Goal: Task Accomplishment & Management: Manage account settings

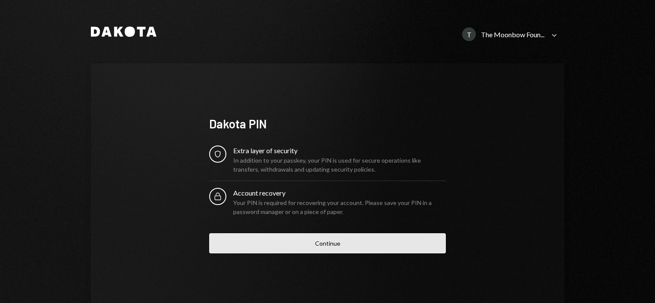
click at [329, 240] on button "Continue" at bounding box center [327, 243] width 236 height 20
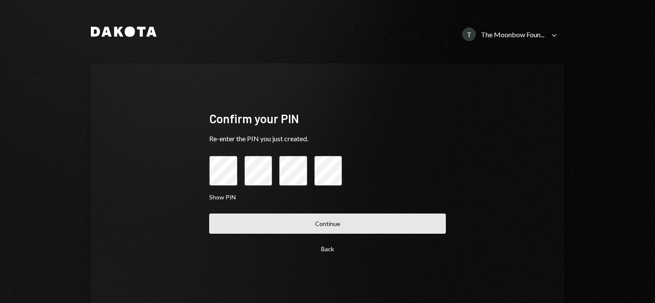
click at [347, 219] on button "Continue" at bounding box center [327, 224] width 236 height 20
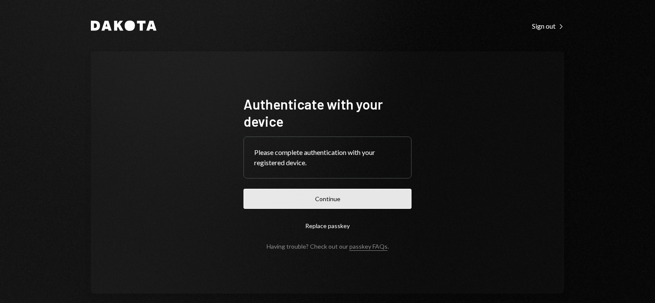
click at [331, 198] on button "Continue" at bounding box center [327, 199] width 168 height 20
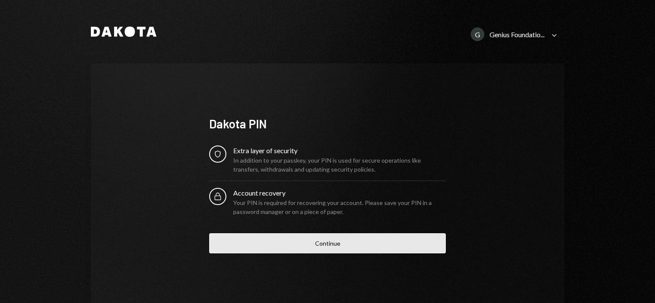
click at [325, 250] on button "Continue" at bounding box center [327, 243] width 236 height 20
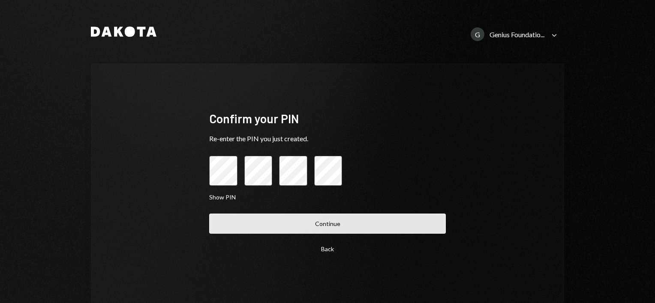
click at [302, 227] on button "Continue" at bounding box center [327, 224] width 236 height 20
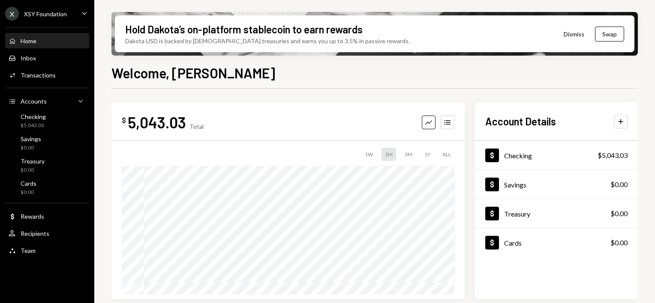
click at [65, 15] on div "XSY Foundation" at bounding box center [45, 13] width 43 height 7
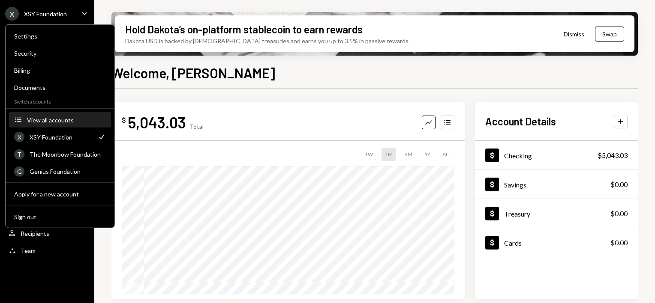
click at [72, 117] on div "View all accounts" at bounding box center [66, 119] width 79 height 7
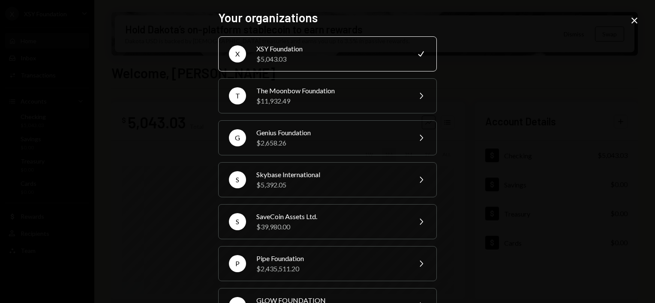
click at [508, 72] on div "Your organizations X XSY Foundation $5,043.03 Check T The Moonbow Foundation $1…" at bounding box center [327, 151] width 655 height 303
click at [635, 18] on icon "Close" at bounding box center [634, 20] width 10 height 10
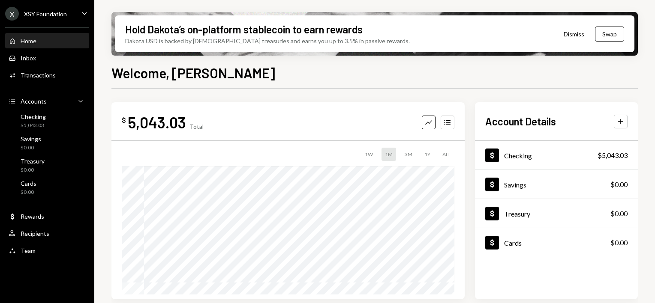
click at [71, 15] on div "X XSY Foundation Caret Down" at bounding box center [47, 14] width 94 height 14
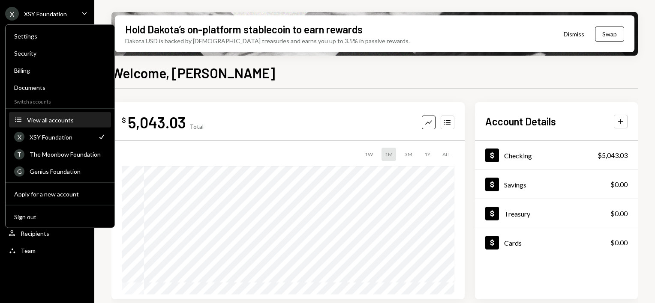
click at [59, 121] on div "View all accounts" at bounding box center [66, 119] width 79 height 7
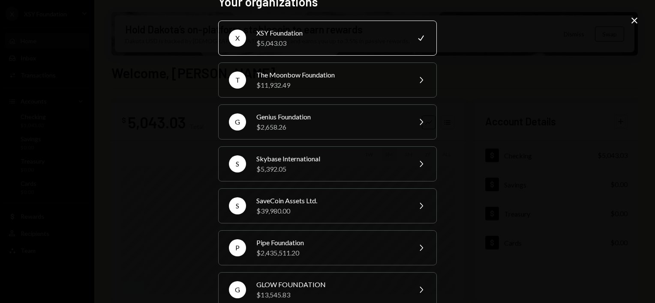
scroll to position [6, 0]
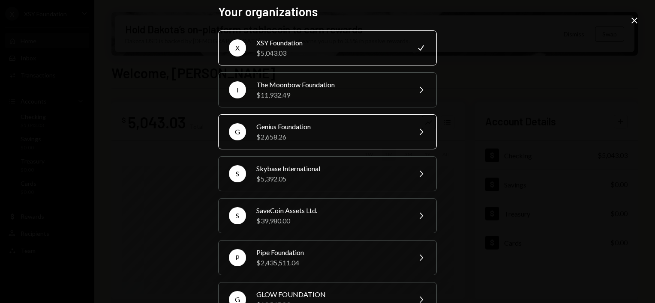
click at [293, 139] on div "$2,658.26" at bounding box center [330, 137] width 149 height 10
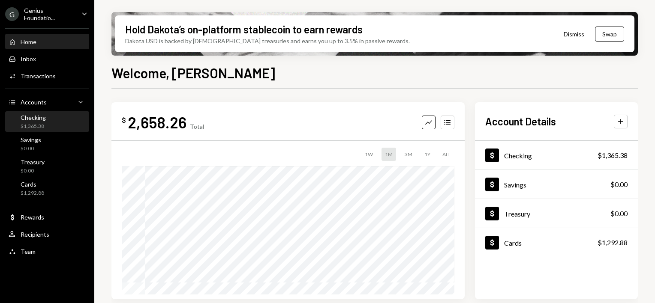
click at [57, 122] on div "Checking $1,365.38" at bounding box center [47, 122] width 77 height 16
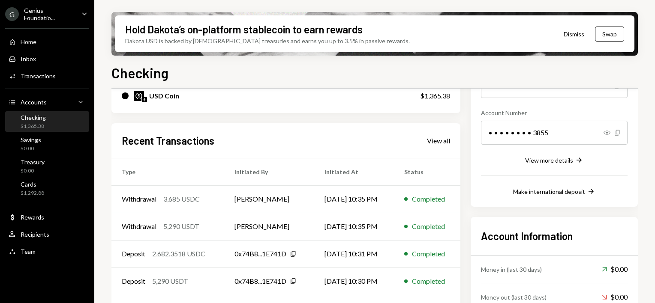
scroll to position [117, 0]
click at [430, 141] on div "View all" at bounding box center [438, 140] width 23 height 9
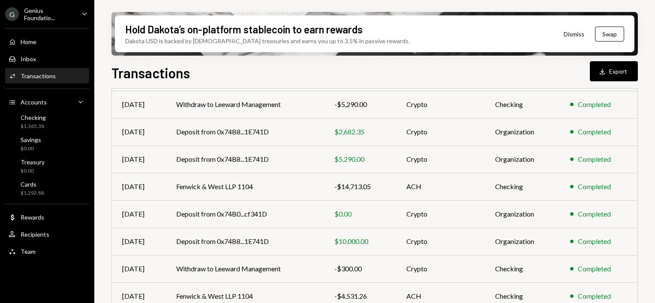
scroll to position [126, 0]
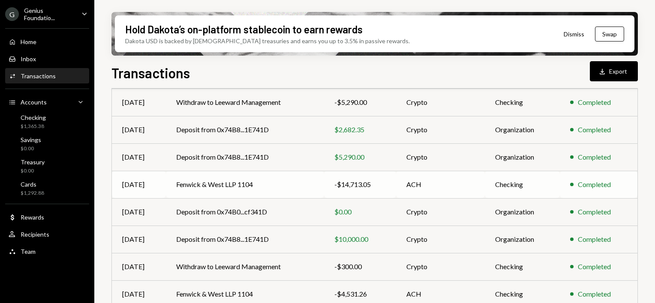
click at [256, 192] on td "Fenwick & West LLP 1104" at bounding box center [245, 184] width 158 height 27
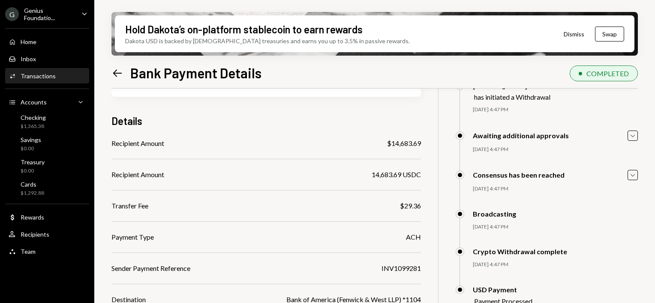
scroll to position [34, 0]
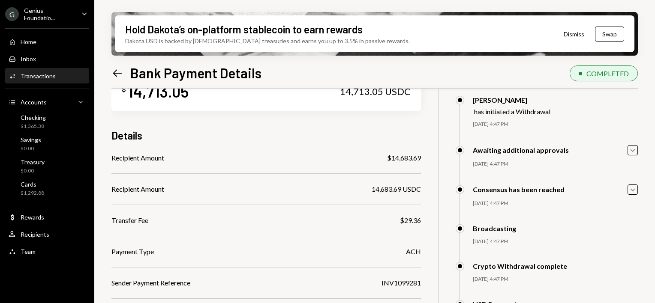
click at [59, 22] on ul "G Genius Foundatio... Caret Down Home Home Inbox Inbox Activities Transactions …" at bounding box center [47, 130] width 94 height 261
click at [49, 15] on div "Genius Foundatio..." at bounding box center [49, 14] width 51 height 15
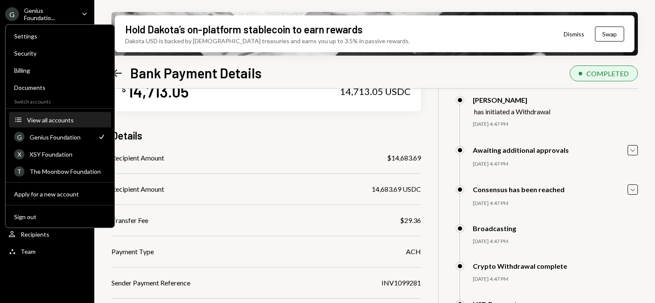
click at [37, 121] on div "View all accounts" at bounding box center [66, 119] width 79 height 7
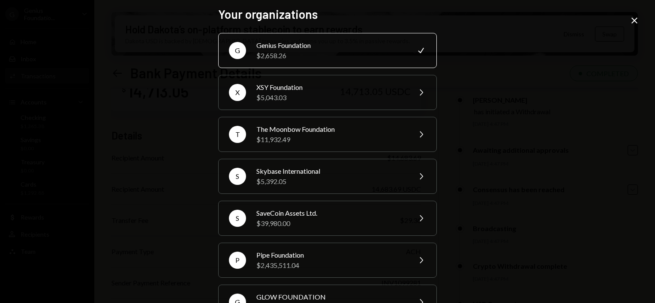
scroll to position [0, 0]
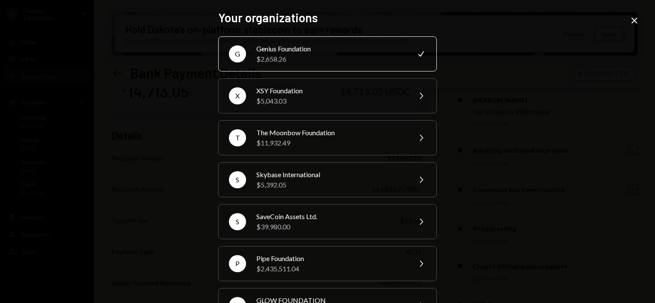
click at [606, 100] on div "Your organizations G Genius Foundation $2,658.26 Check X XSY Foundation $5,043.…" at bounding box center [327, 151] width 655 height 303
